Goal: Transaction & Acquisition: Purchase product/service

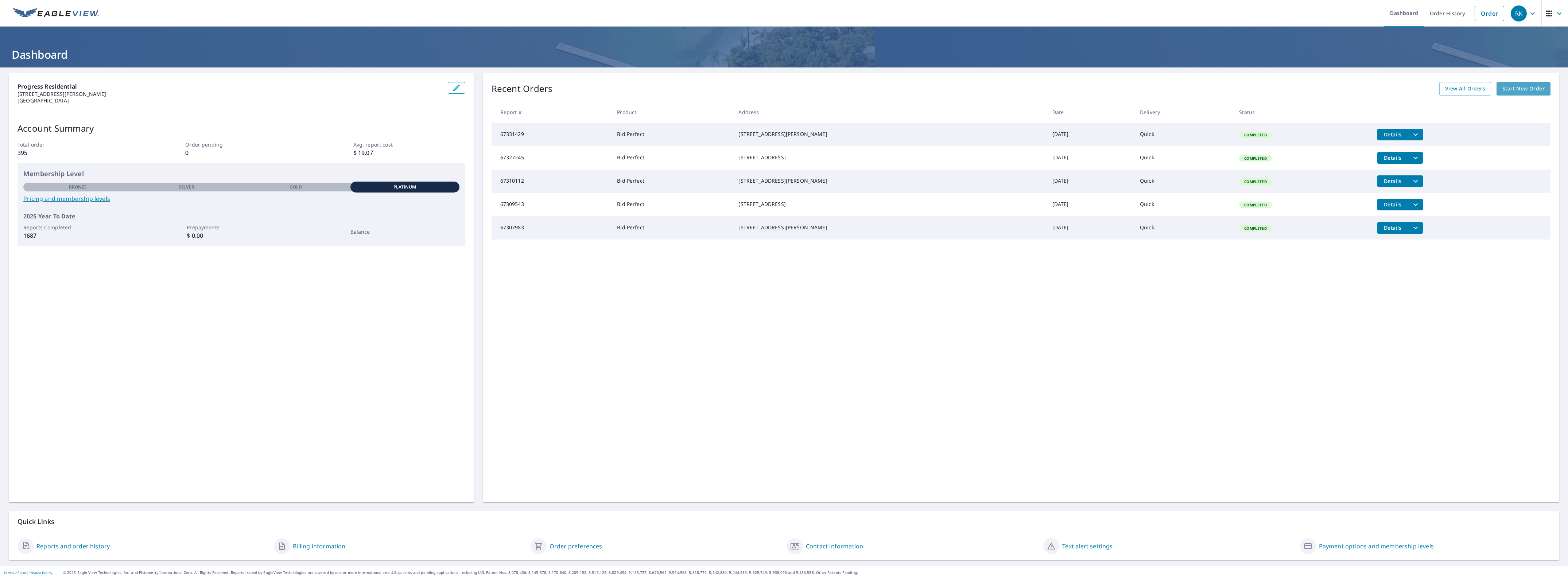
click at [1517, 91] on span "Start New Order" at bounding box center [1523, 88] width 42 height 9
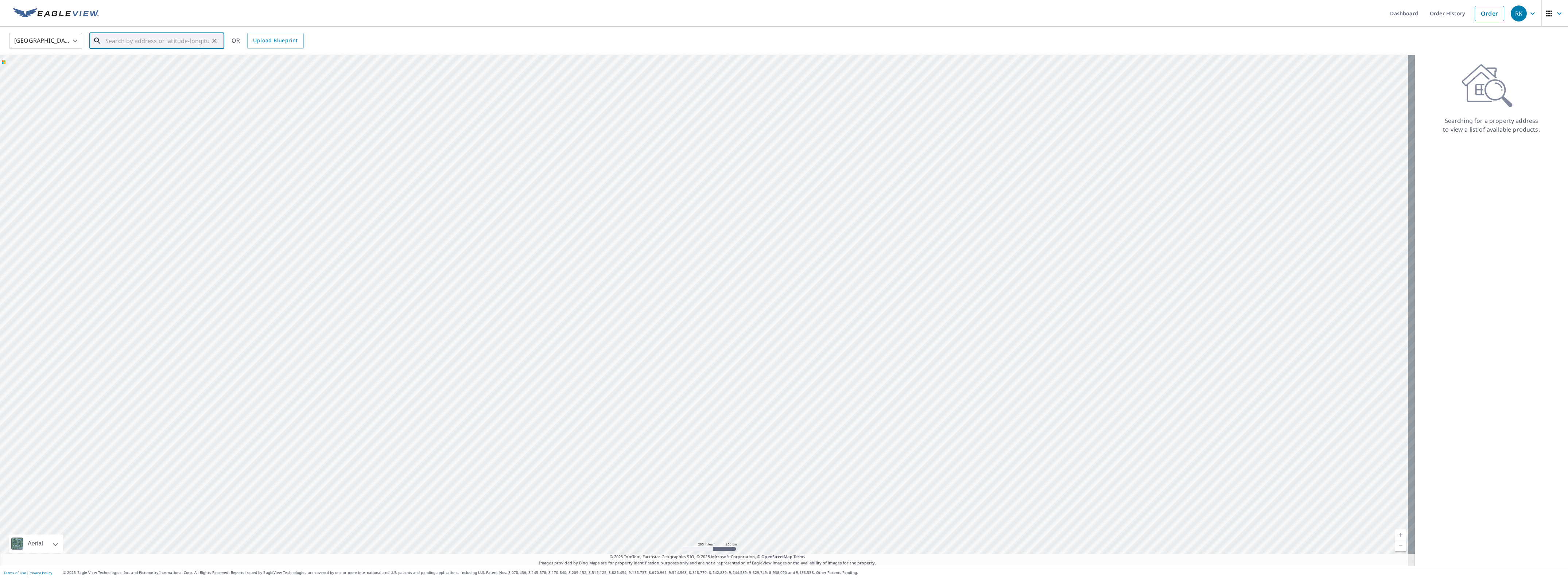
paste input "[URL][DOMAIN_NAME]"
type input "[URL][DOMAIN_NAME]"
click at [211, 42] on icon "Clear" at bounding box center [214, 41] width 7 height 7
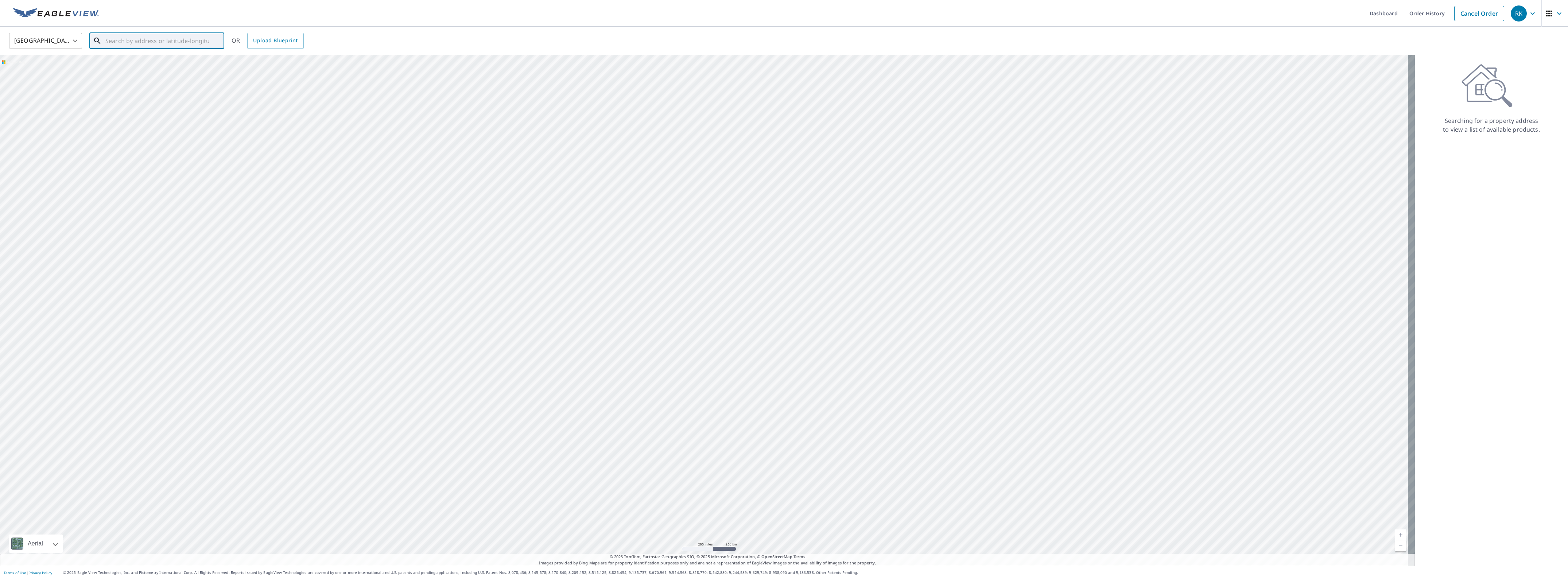
paste input "[URL][DOMAIN_NAME]"
type input "[URL][DOMAIN_NAME]"
click at [215, 40] on icon "Clear" at bounding box center [214, 41] width 7 height 7
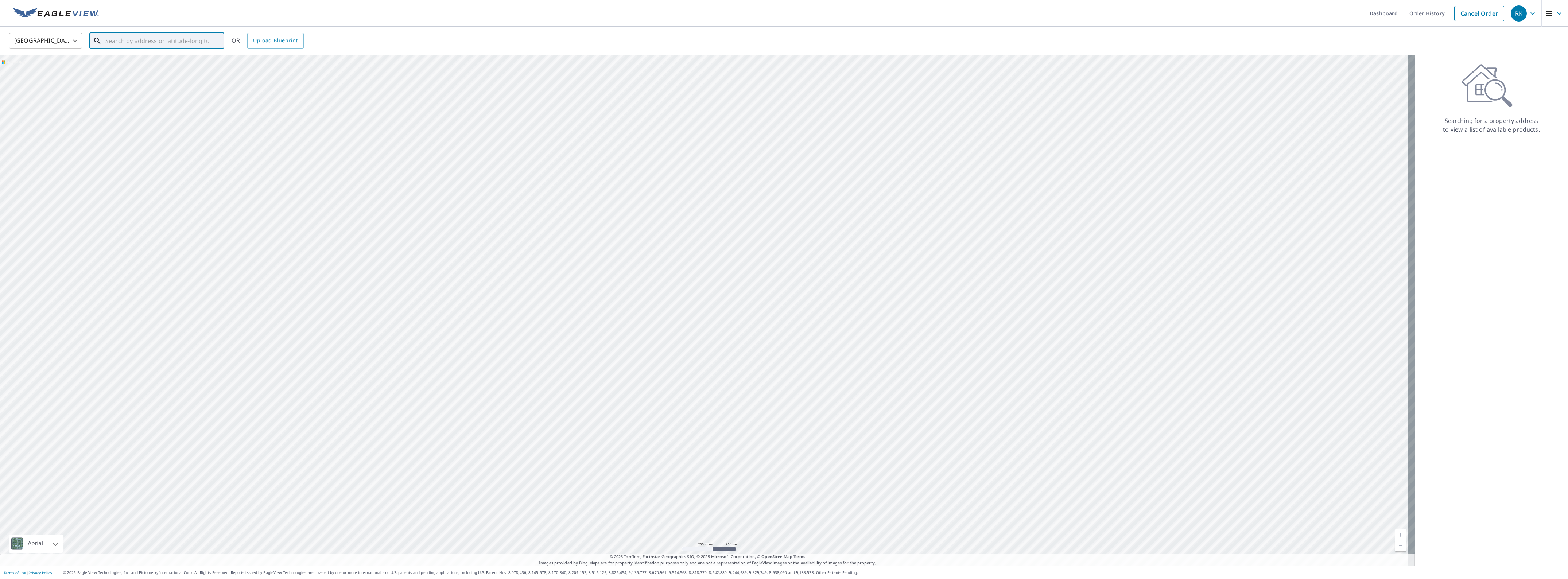
click at [198, 42] on input "text" at bounding box center [157, 41] width 104 height 21
paste input "8310 Weathervane Cir [GEOGRAPHIC_DATA] IN [GEOGRAPHIC_DATA]"
click at [170, 62] on span "[STREET_ADDRESS]" at bounding box center [161, 62] width 114 height 9
type input "[STREET_ADDRESS]"
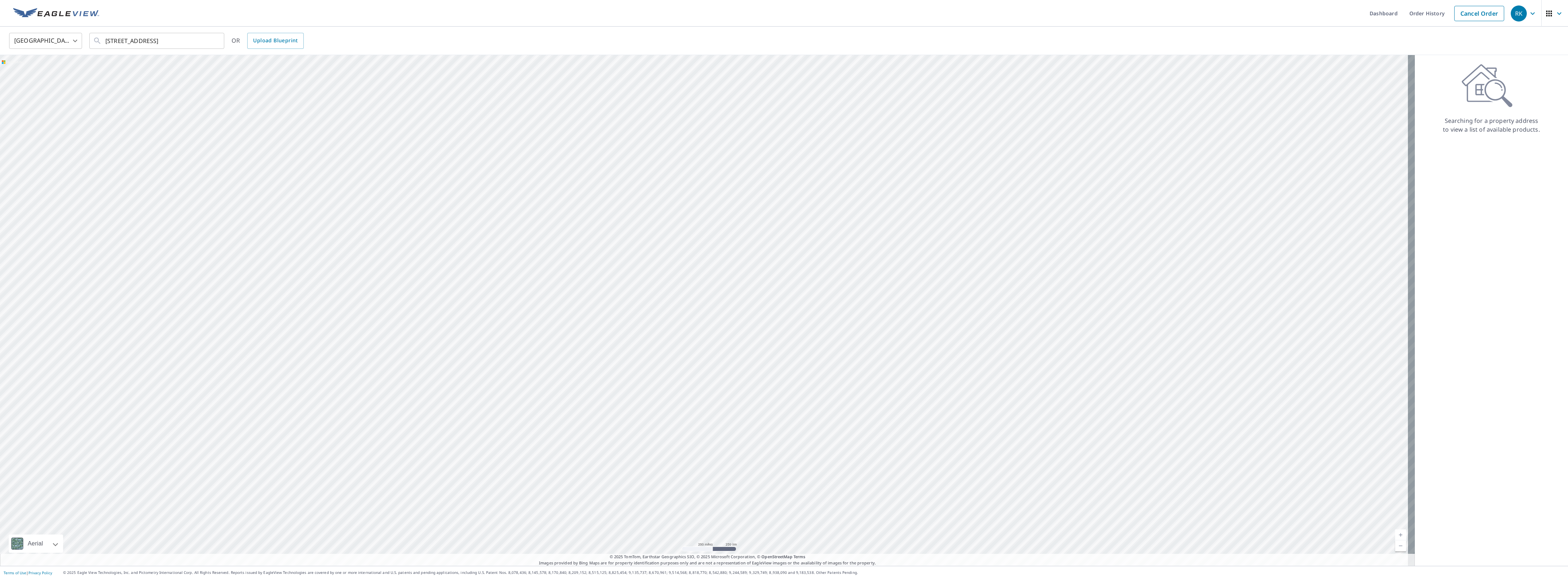
scroll to position [0, 0]
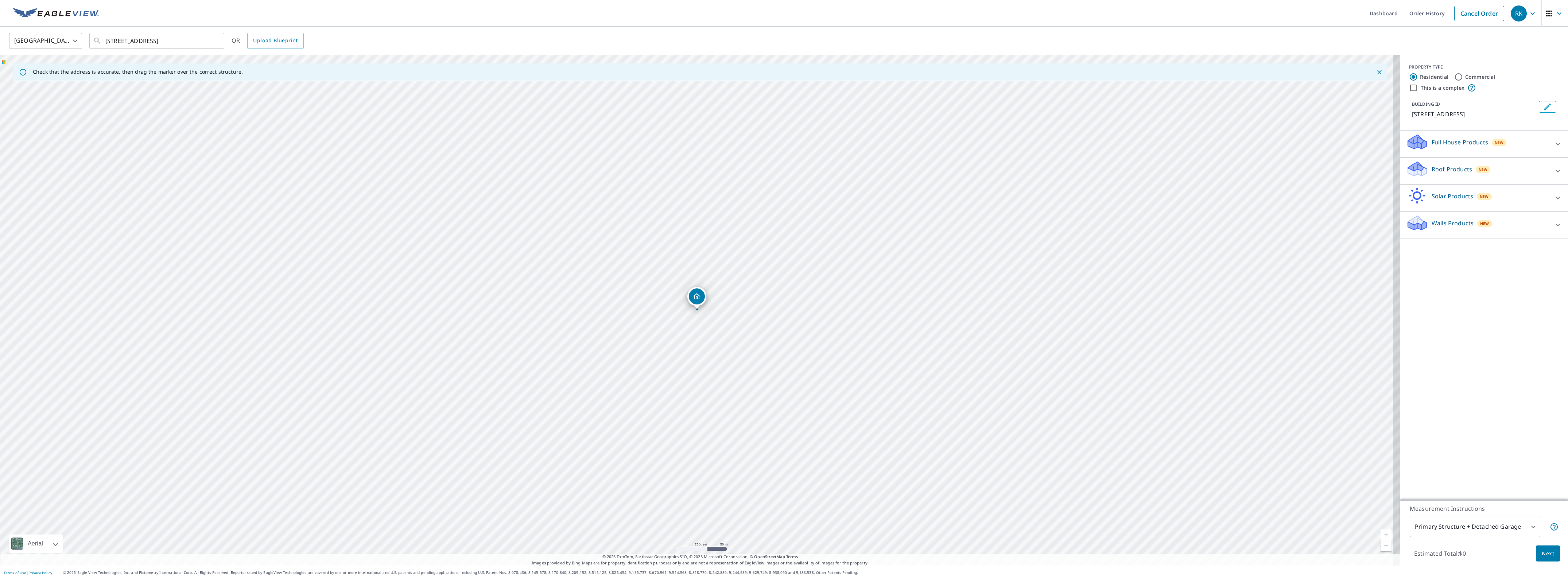
click at [1518, 179] on div "Roof Products New" at bounding box center [1477, 171] width 143 height 21
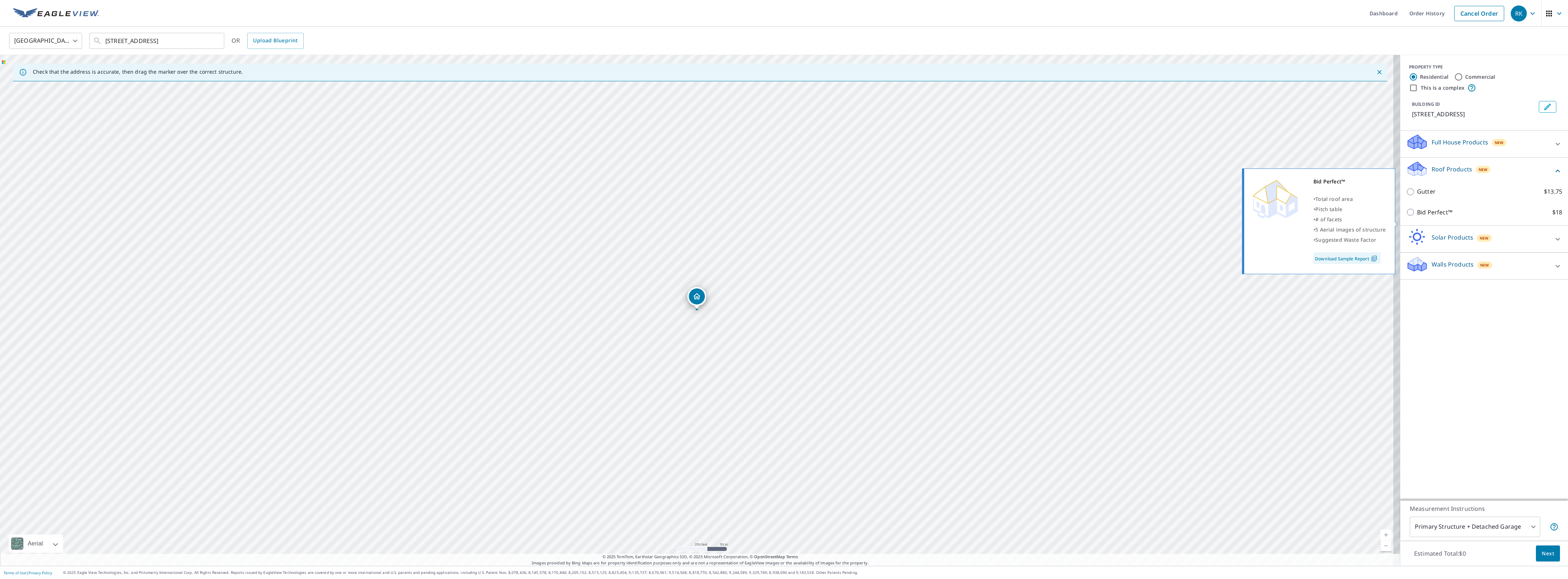
click at [1406, 217] on input "Bid Perfect™ $18" at bounding box center [1412, 212] width 11 height 9
checkbox input "true"
click at [1543, 549] on span "Next" at bounding box center [1548, 553] width 12 height 9
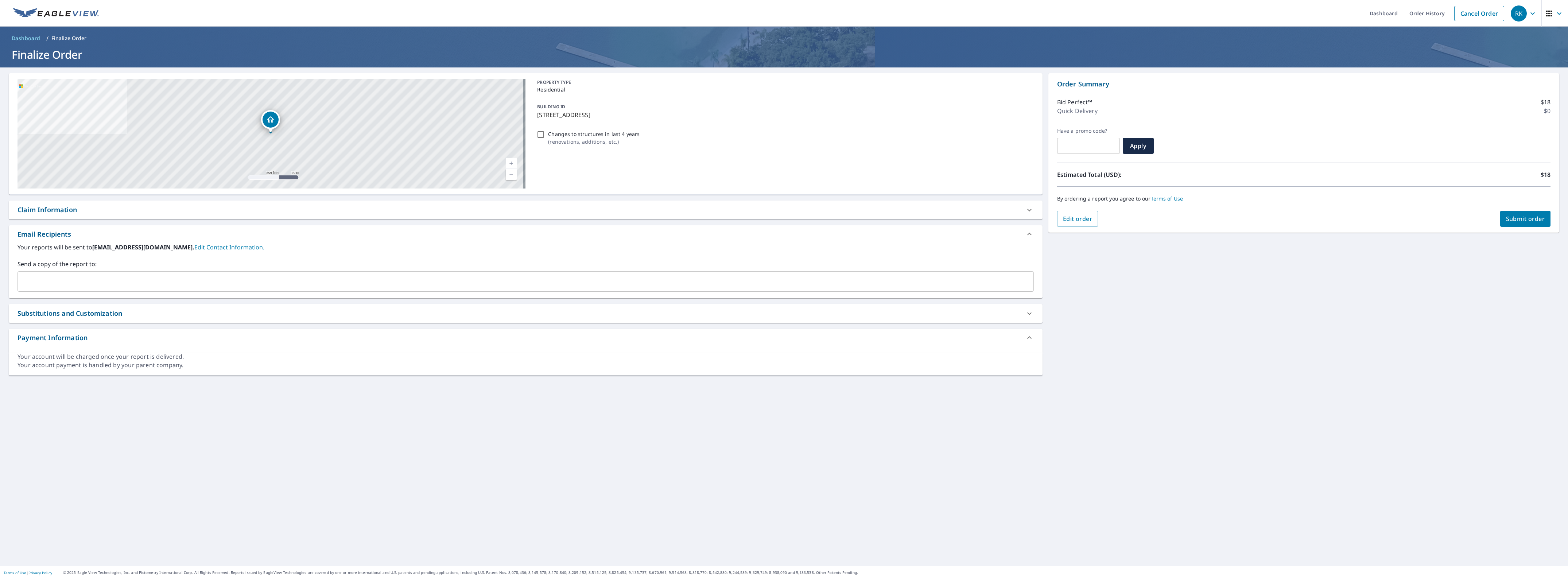
click at [57, 209] on div "Claim Information" at bounding box center [47, 210] width 60 height 10
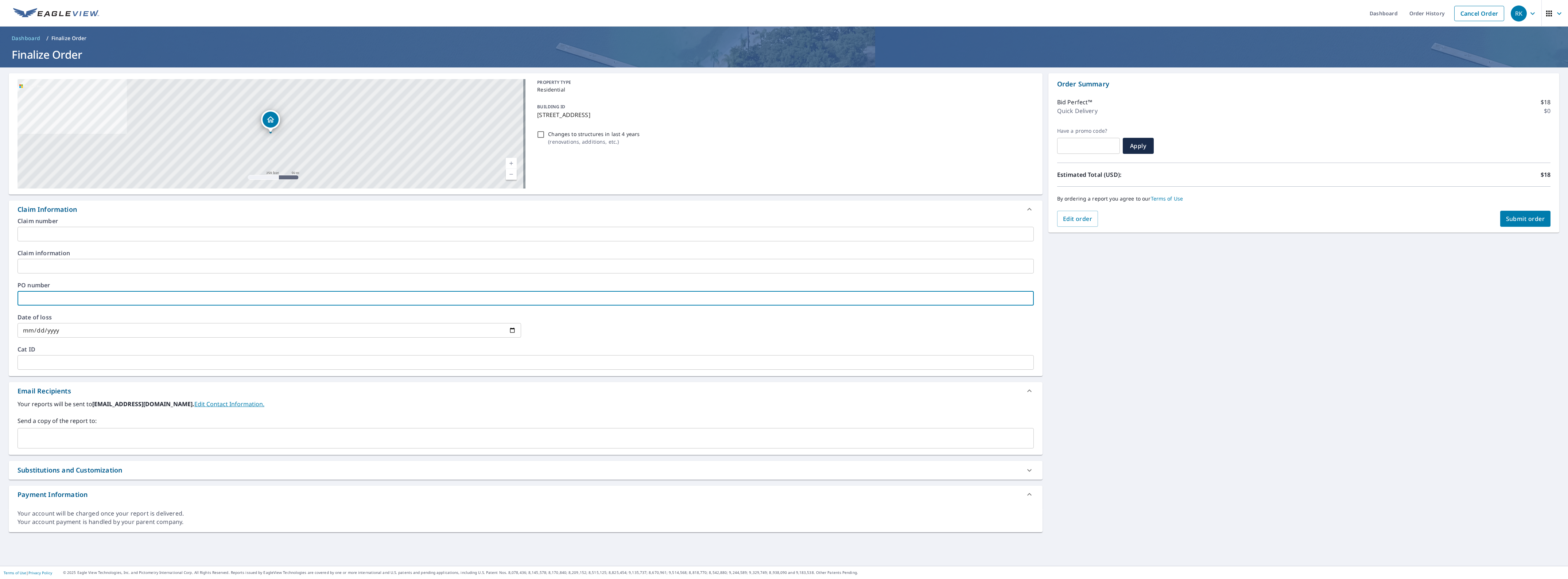
paste input "1645114"
type input "1645114"
click at [79, 231] on input "text" at bounding box center [526, 234] width 1017 height 15
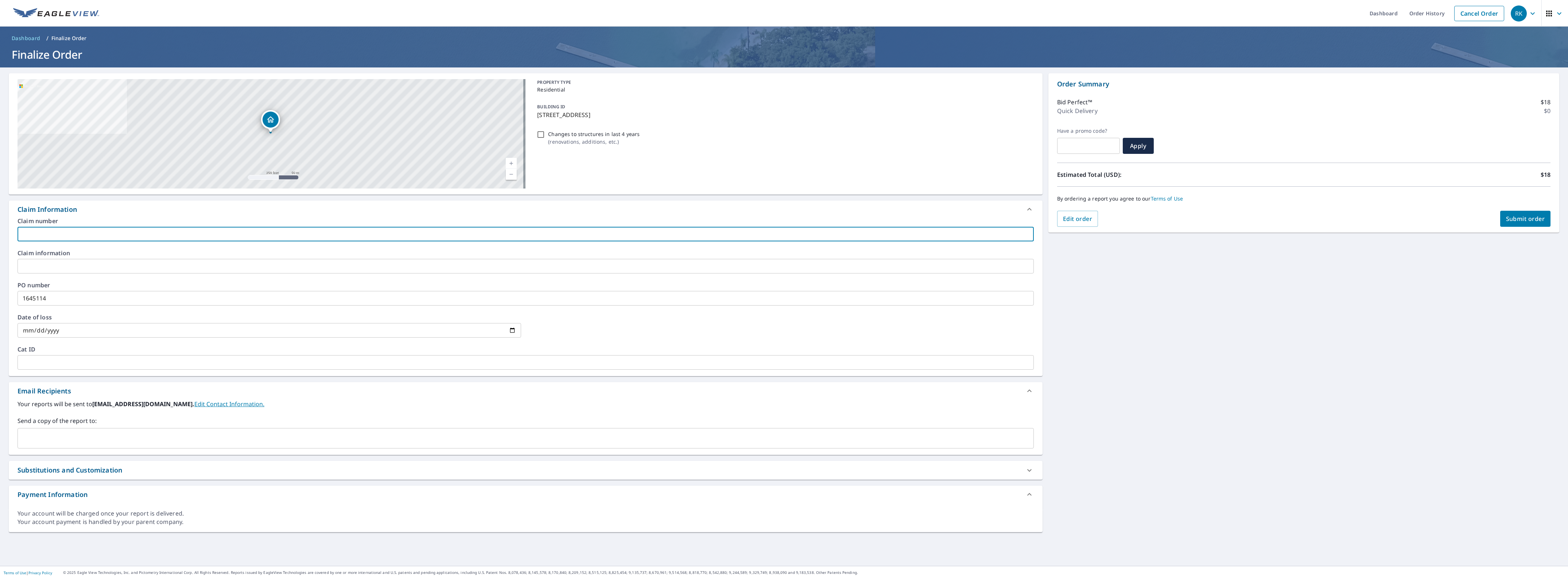
type input "[GEOGRAPHIC_DATA]"
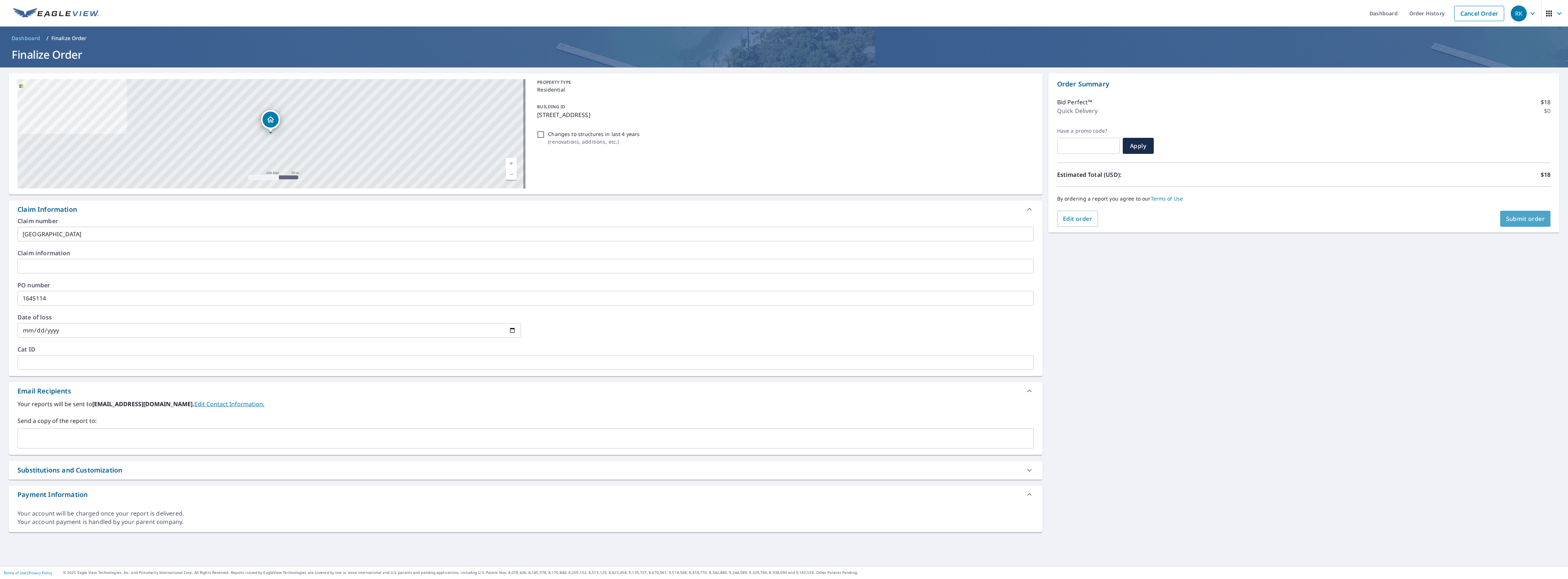
click at [1513, 214] on button "Submit order" at bounding box center [1525, 219] width 51 height 16
